Goal: Check status

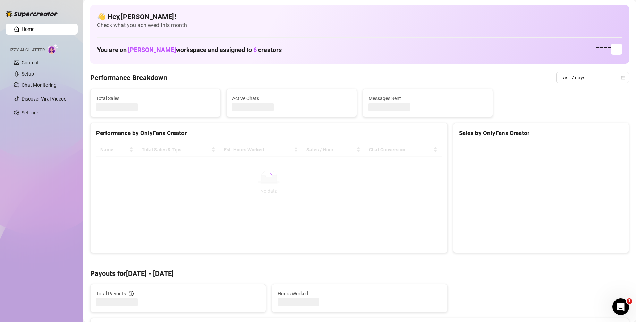
click at [34, 258] on div "Home Izzy AI Chatter Content Setup Chat Monitoring Discover Viral Videos Settin…" at bounding box center [42, 158] width 72 height 316
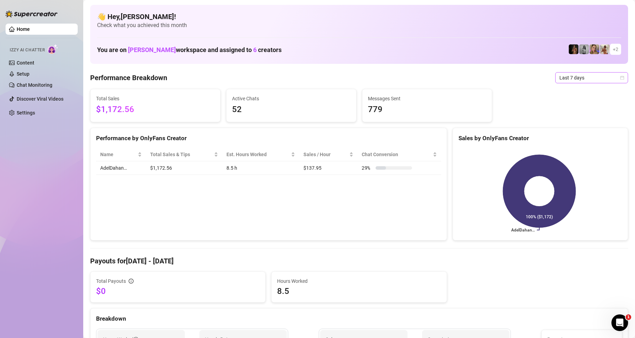
click at [569, 76] on span "Last 7 days" at bounding box center [592, 78] width 65 height 10
click at [564, 109] on div "Last 30 days" at bounding box center [586, 113] width 70 height 11
click at [567, 79] on span "Last 30 days" at bounding box center [592, 78] width 65 height 10
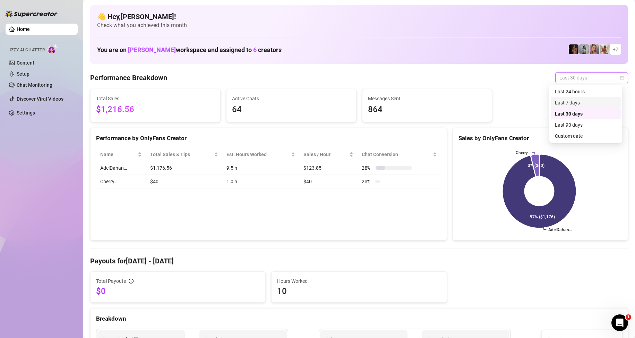
click at [559, 102] on div "Last 7 days" at bounding box center [586, 103] width 62 height 8
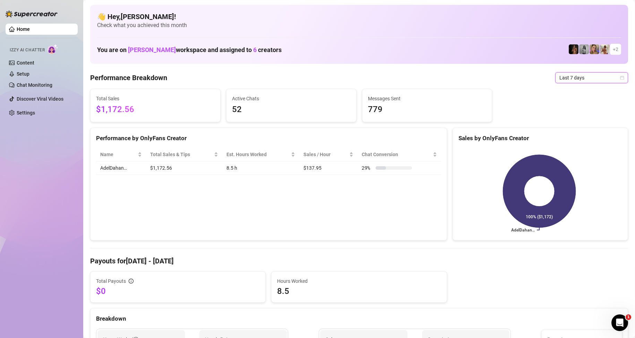
click at [565, 76] on span "Last 7 days" at bounding box center [592, 78] width 65 height 10
click at [563, 89] on div "Last 24 hours" at bounding box center [586, 92] width 62 height 8
